Goal: Task Accomplishment & Management: Manage account settings

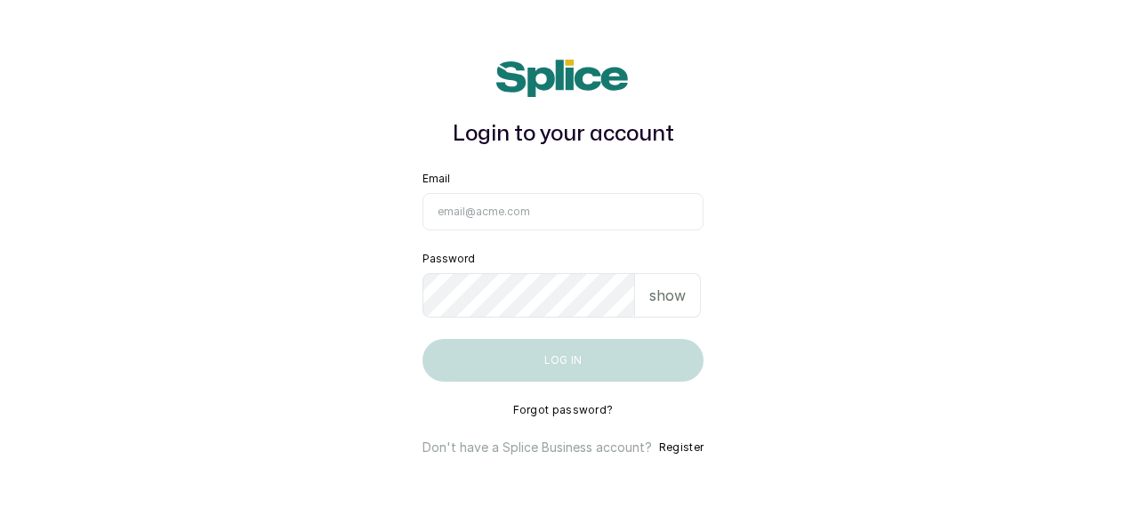
type input "[EMAIL_ADDRESS][DOMAIN_NAME]"
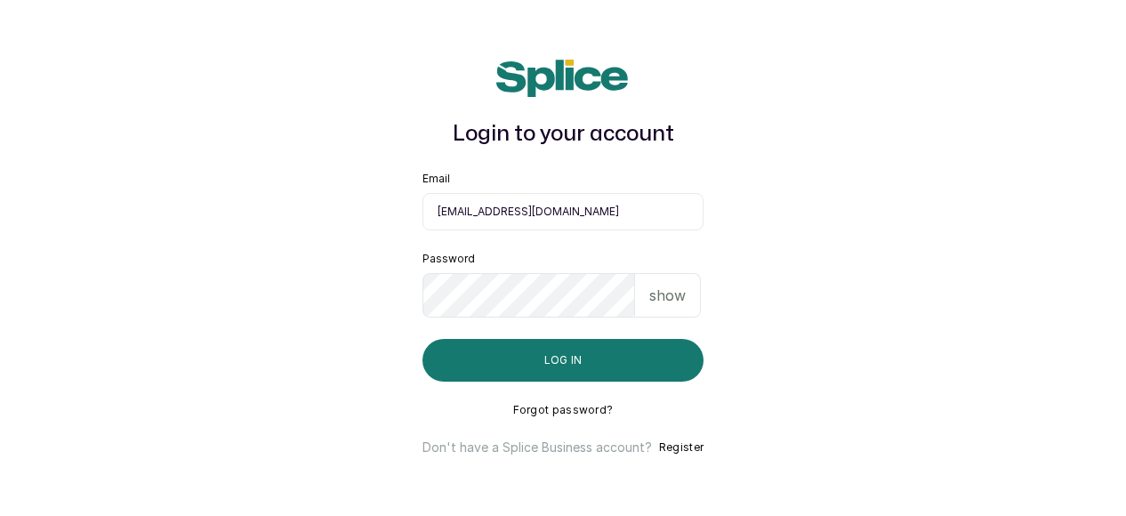
click at [676, 301] on p "show" at bounding box center [667, 295] width 36 height 21
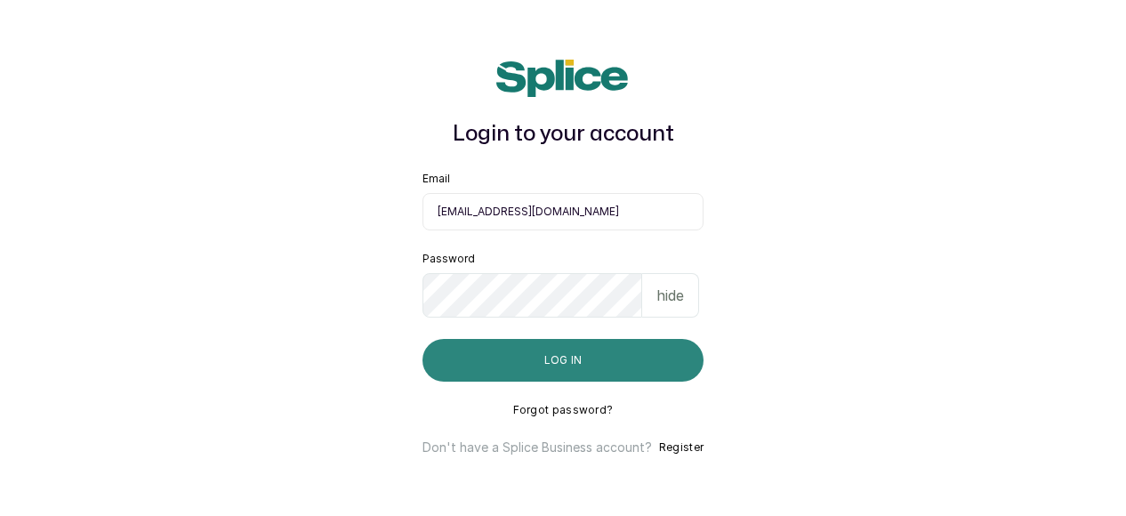
click at [561, 362] on button "Log in" at bounding box center [563, 360] width 281 height 43
